Goal: Task Accomplishment & Management: Manage account settings

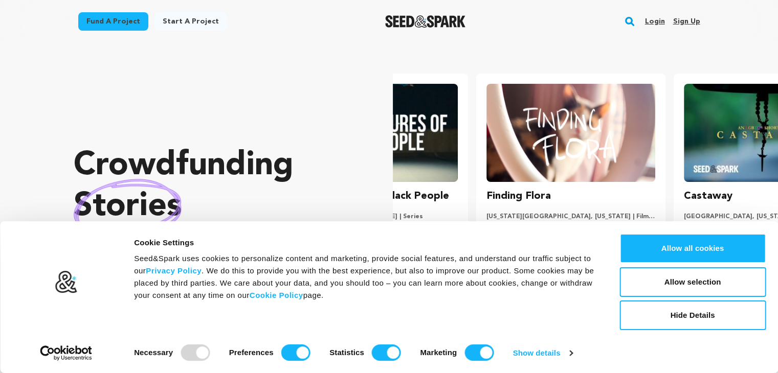
scroll to position [0, 205]
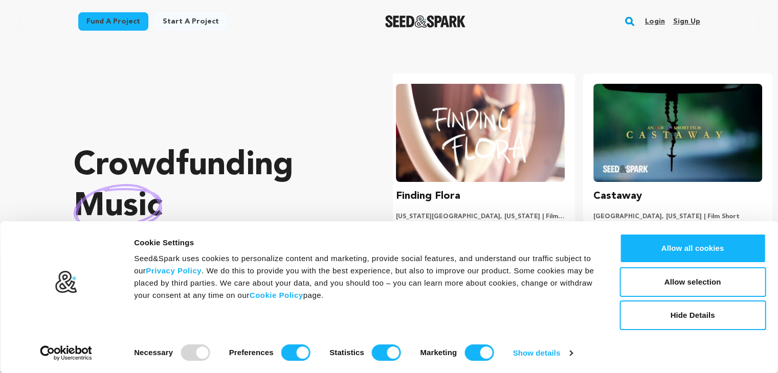
click at [682, 21] on link "Sign up" at bounding box center [686, 21] width 27 height 16
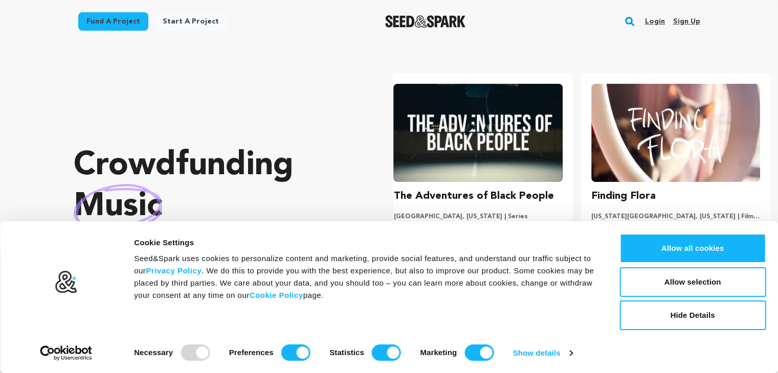
scroll to position [0, 0]
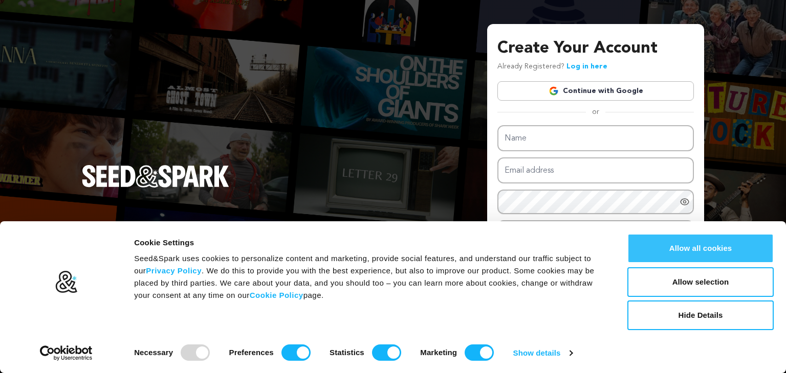
click at [663, 252] on button "Allow all cookies" at bounding box center [700, 249] width 146 height 30
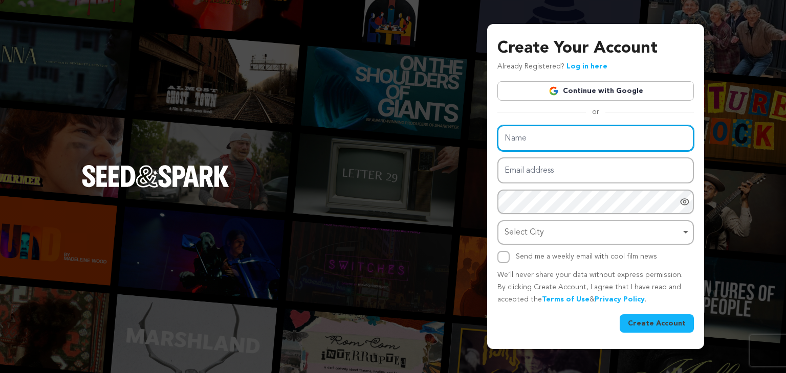
click at [535, 146] on input "Name" at bounding box center [595, 138] width 196 height 26
type input "techleadsit5"
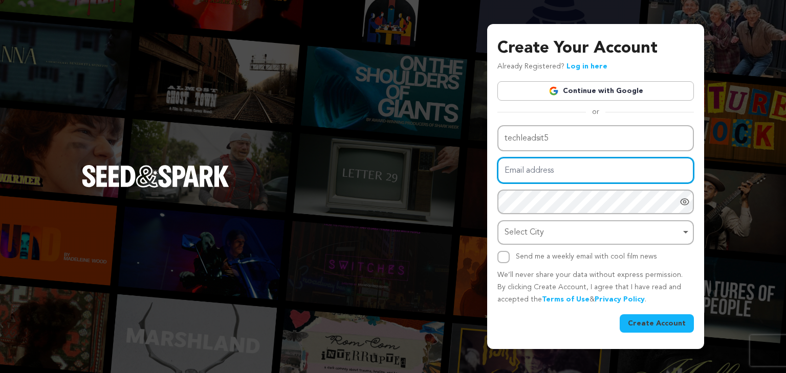
click at [581, 166] on input "Email address" at bounding box center [595, 171] width 196 height 26
type input "techimounika15@gmail.com"
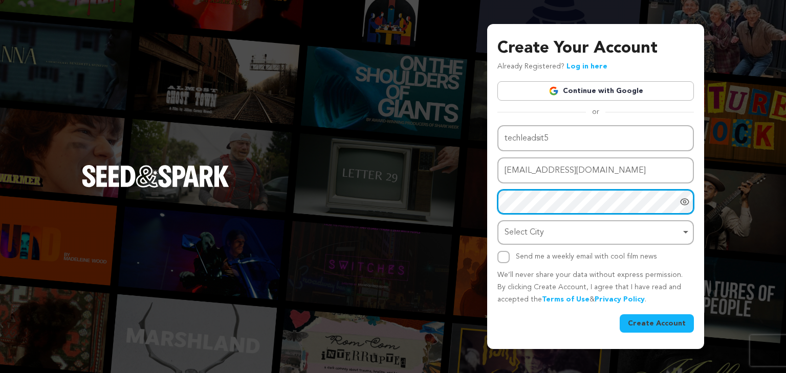
click at [526, 226] on div "Select City Remove item" at bounding box center [592, 233] width 176 height 15
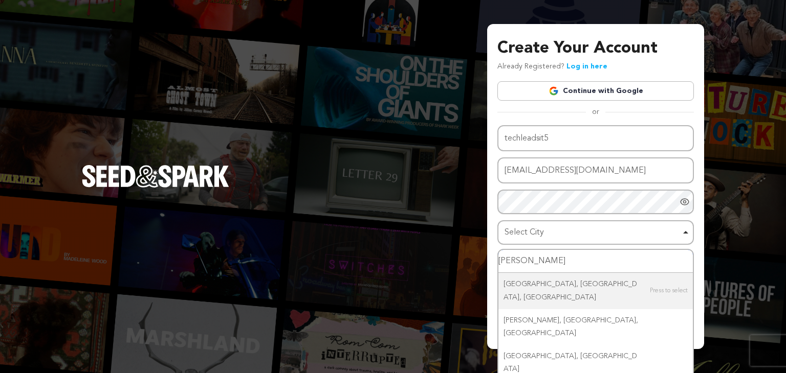
type input "Hydera"
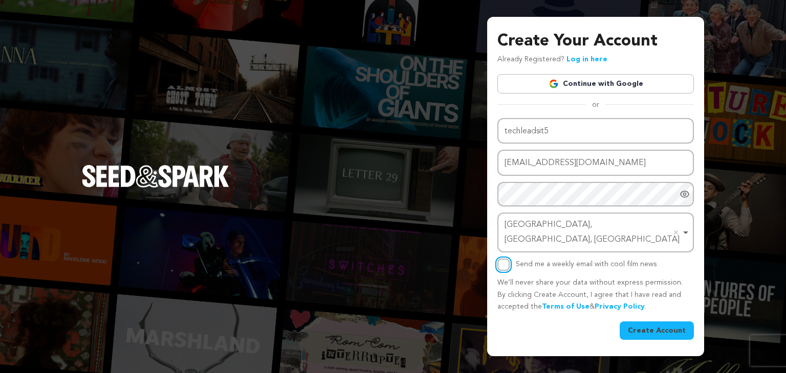
click at [501, 259] on input "Send me a weekly email with cool film news" at bounding box center [503, 265] width 12 height 12
checkbox input "true"
click at [636, 322] on button "Create Account" at bounding box center [657, 331] width 74 height 18
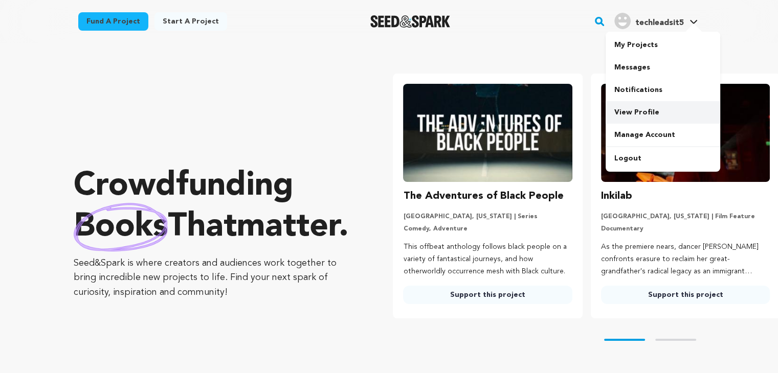
click at [634, 114] on link "View Profile" at bounding box center [663, 112] width 115 height 23
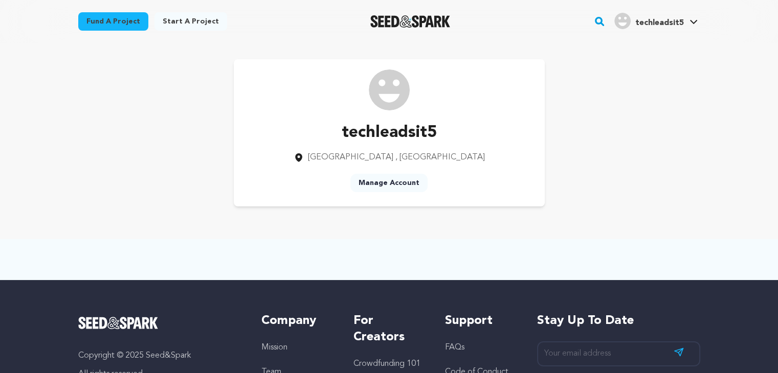
click at [383, 183] on link "Manage Account" at bounding box center [388, 183] width 77 height 18
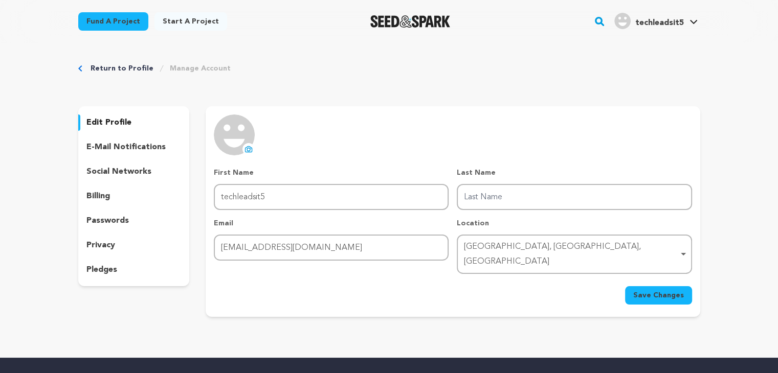
click at [247, 148] on icon at bounding box center [249, 149] width 8 height 8
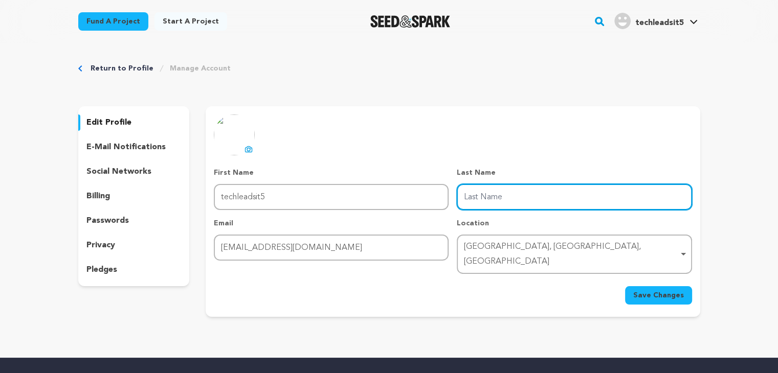
click at [477, 195] on input "Last Name" at bounding box center [574, 197] width 235 height 26
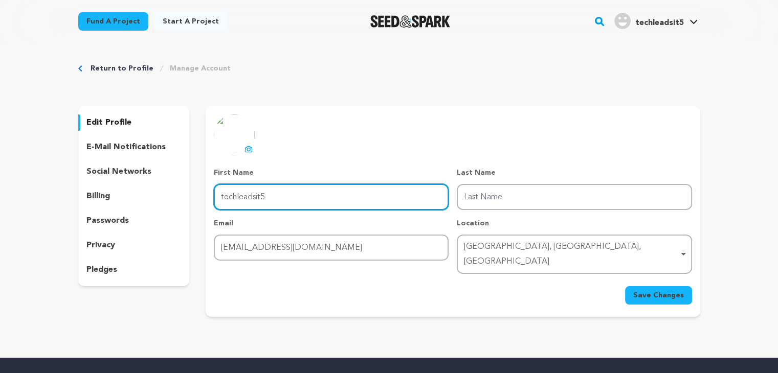
click at [292, 197] on input "techleadsit5" at bounding box center [331, 197] width 235 height 26
type input "techleads"
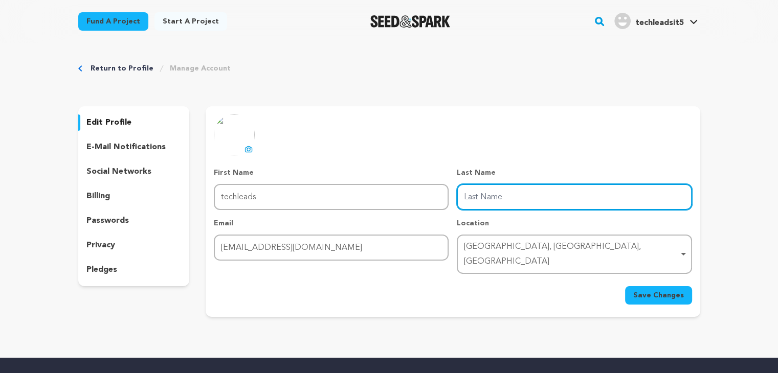
click at [483, 195] on input "Last Name" at bounding box center [574, 197] width 235 height 26
type input "it5"
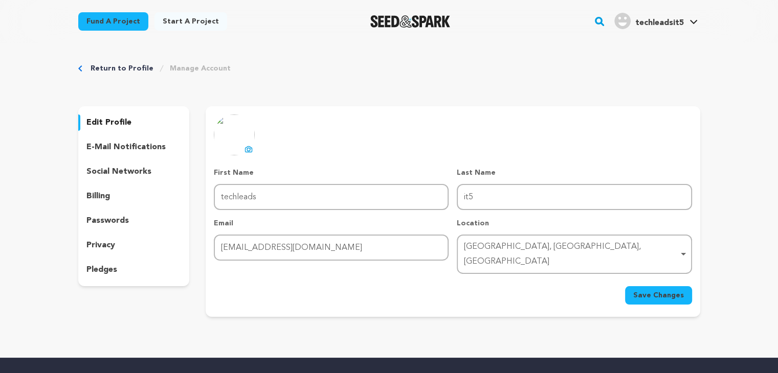
click at [653, 291] on span "Save Changes" at bounding box center [658, 296] width 51 height 10
click at [655, 291] on span "Save Changes" at bounding box center [658, 296] width 51 height 10
click at [637, 291] on span "Save Changes" at bounding box center [658, 296] width 51 height 10
click at [668, 20] on span "techleadsit5" at bounding box center [659, 23] width 49 height 8
